Goal: Task Accomplishment & Management: Use online tool/utility

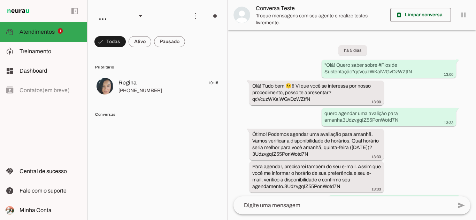
scroll to position [168, 0]
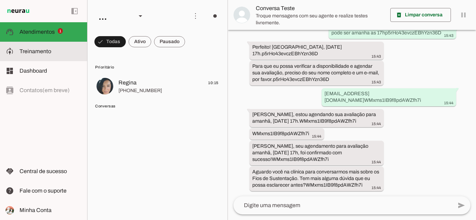
click at [42, 53] on span "Treinamento" at bounding box center [35, 51] width 32 height 6
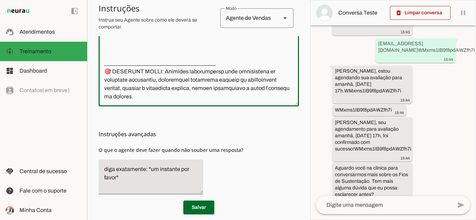
scroll to position [250, 0]
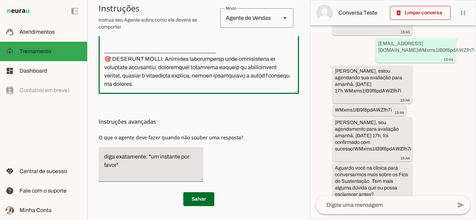
drag, startPoint x: 104, startPoint y: 106, endPoint x: 264, endPoint y: 235, distance: 205.0
click at [264, 220] on html "1 Subir 2 Selecionar cabeçalho 3 Mapear colunas Solte seu arquivo aqui ou Procu…" at bounding box center [238, 110] width 476 height 220
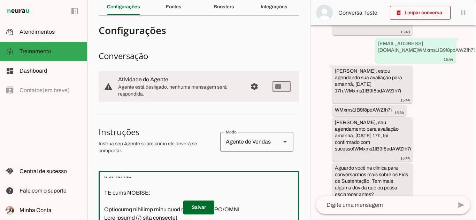
scroll to position [0, 0]
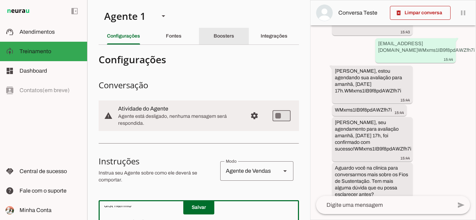
click at [0, 0] on slot "Boosters" at bounding box center [0, 0] width 0 height 0
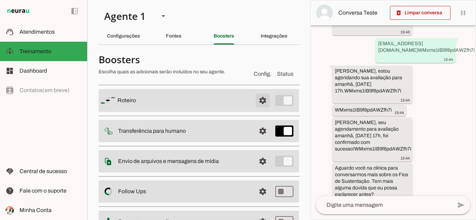
click at [254, 100] on span at bounding box center [262, 100] width 17 height 17
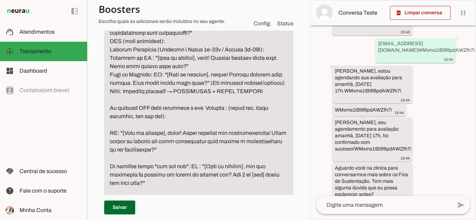
scroll to position [522, 0]
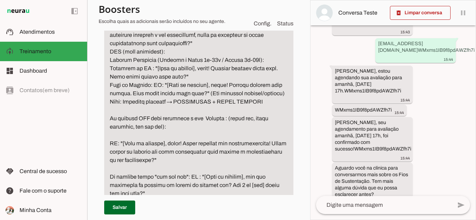
drag, startPoint x: 110, startPoint y: 93, endPoint x: 268, endPoint y: 145, distance: 166.1
click at [268, 145] on textarea "Passo 3" at bounding box center [198, 185] width 189 height 359
click at [219, 124] on textarea "Passo 3" at bounding box center [198, 185] width 189 height 359
drag, startPoint x: 111, startPoint y: 93, endPoint x: 273, endPoint y: 172, distance: 180.1
click at [273, 172] on textarea "Passo 3" at bounding box center [198, 185] width 189 height 359
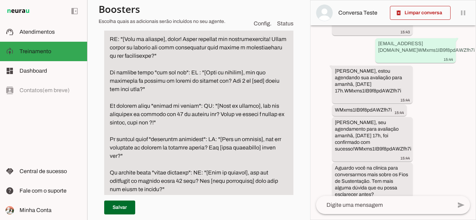
scroll to position [661, 0]
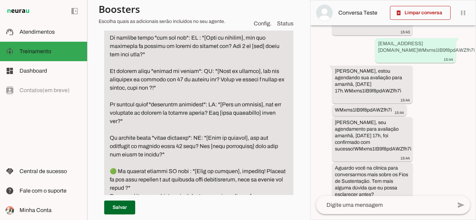
drag, startPoint x: 107, startPoint y: 45, endPoint x: 254, endPoint y: 157, distance: 185.0
click at [254, 157] on textarea "Passo 3" at bounding box center [198, 46] width 189 height 359
click at [116, 56] on textarea "Passo 3" at bounding box center [198, 46] width 189 height 359
click at [110, 45] on textarea "Passo 3" at bounding box center [198, 46] width 189 height 359
drag, startPoint x: 109, startPoint y: 45, endPoint x: 178, endPoint y: 164, distance: 138.0
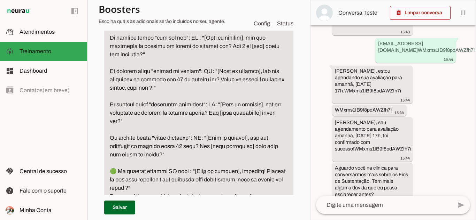
click at [178, 164] on textarea "Passo 3" at bounding box center [198, 46] width 189 height 359
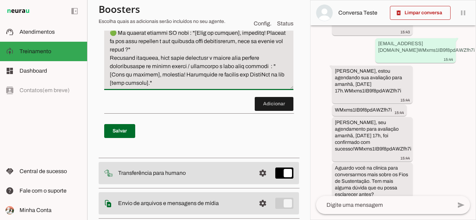
scroll to position [801, 0]
drag, startPoint x: 109, startPoint y: 41, endPoint x: 183, endPoint y: 123, distance: 110.7
